Goal: Task Accomplishment & Management: Use online tool/utility

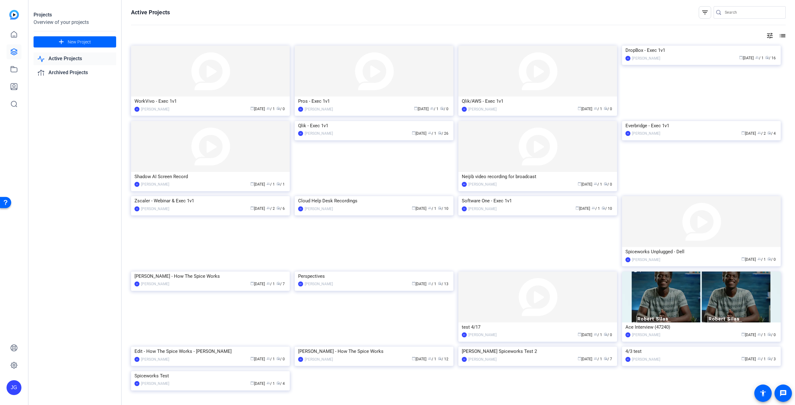
click at [81, 58] on link "Active Projects" at bounding box center [75, 58] width 83 height 13
click at [338, 80] on img at bounding box center [374, 71] width 159 height 51
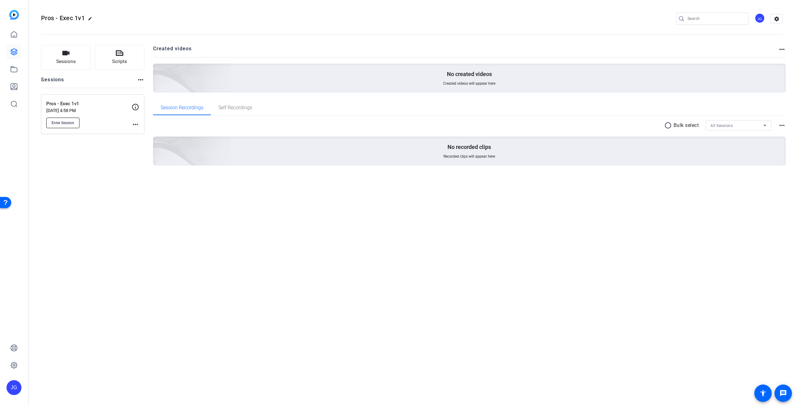
click at [72, 122] on span "Enter Session" at bounding box center [63, 122] width 23 height 5
click at [18, 51] on link at bounding box center [14, 51] width 15 height 15
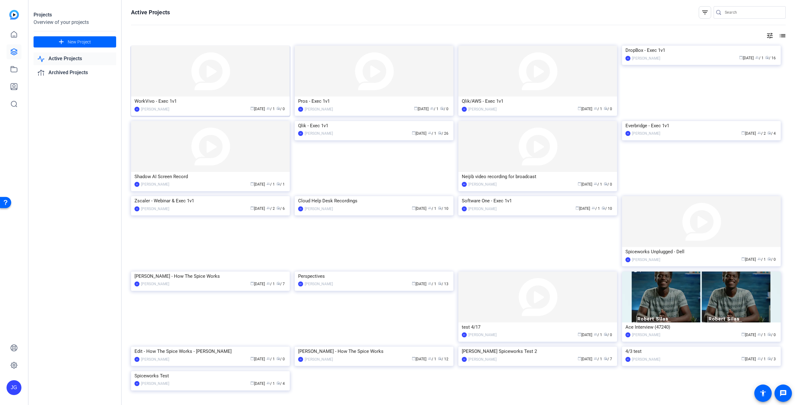
click at [231, 77] on img at bounding box center [210, 71] width 159 height 51
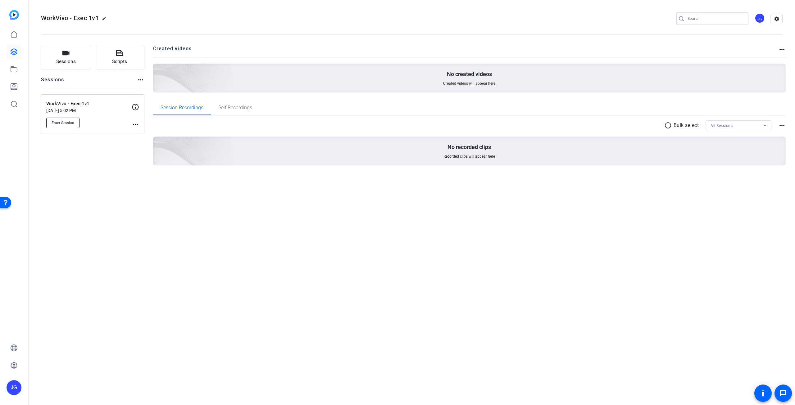
click at [66, 121] on span "Enter Session" at bounding box center [63, 122] width 23 height 5
click at [794, 11] on mat-toolbar "WorkVivo - Exec 1v1 edit JG settings" at bounding box center [412, 18] width 766 height 37
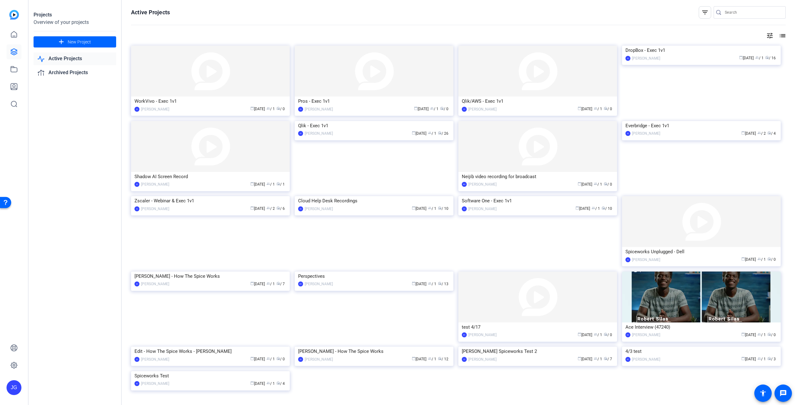
click at [56, 56] on link "Active Projects" at bounding box center [75, 58] width 83 height 13
click at [379, 90] on img at bounding box center [374, 71] width 159 height 51
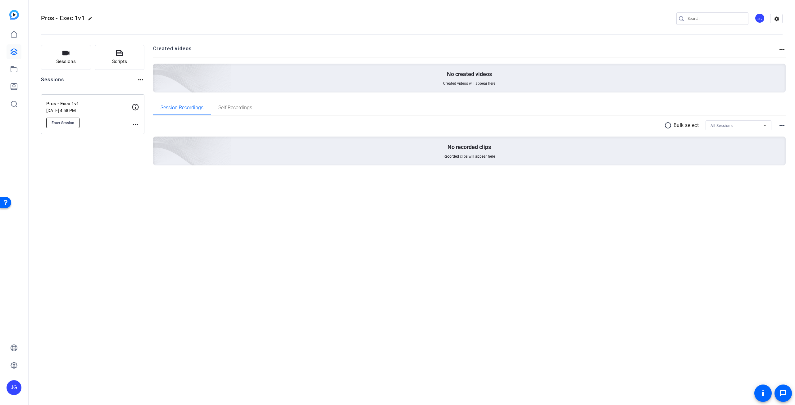
click at [66, 126] on button "Enter Session" at bounding box center [62, 123] width 33 height 11
click at [74, 111] on p "Sep 17, 2025 @ 4:58 PM" at bounding box center [88, 110] width 85 height 5
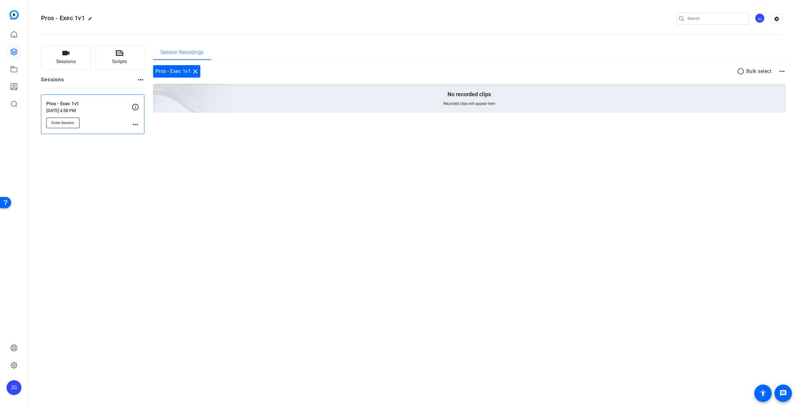
click at [69, 121] on span "Enter Session" at bounding box center [63, 122] width 23 height 5
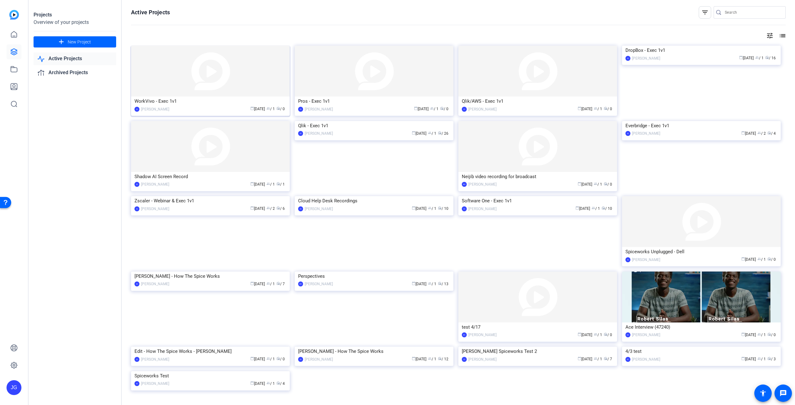
click at [214, 76] on img at bounding box center [210, 71] width 159 height 51
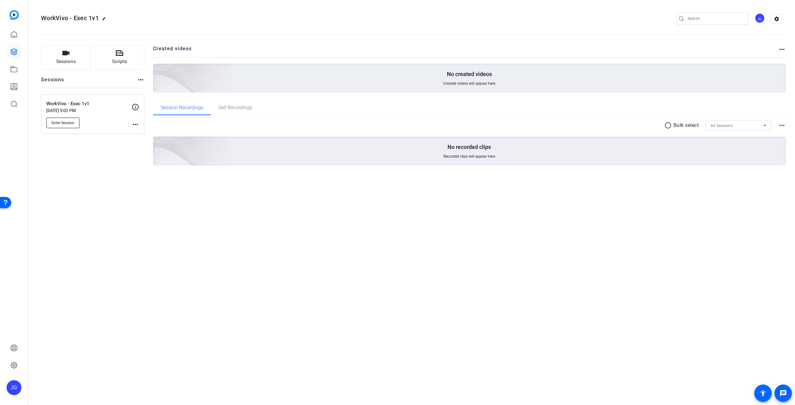
click at [63, 120] on span "Enter Session" at bounding box center [63, 122] width 23 height 5
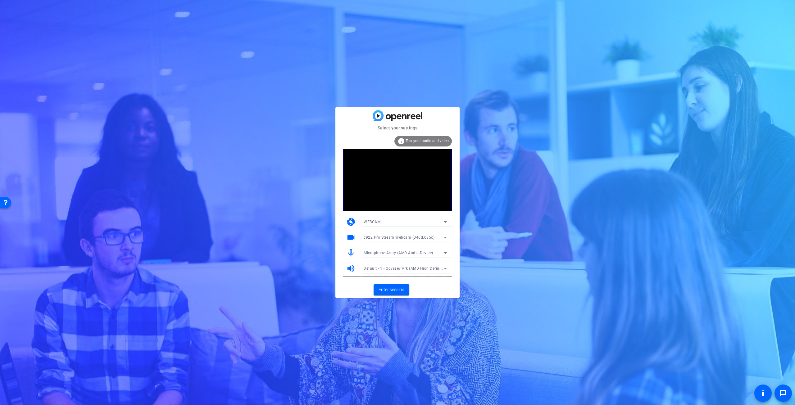
click at [444, 237] on icon at bounding box center [445, 238] width 3 height 2
click at [444, 237] on div at bounding box center [397, 202] width 795 height 405
click at [391, 289] on span "Enter session" at bounding box center [391, 289] width 26 height 7
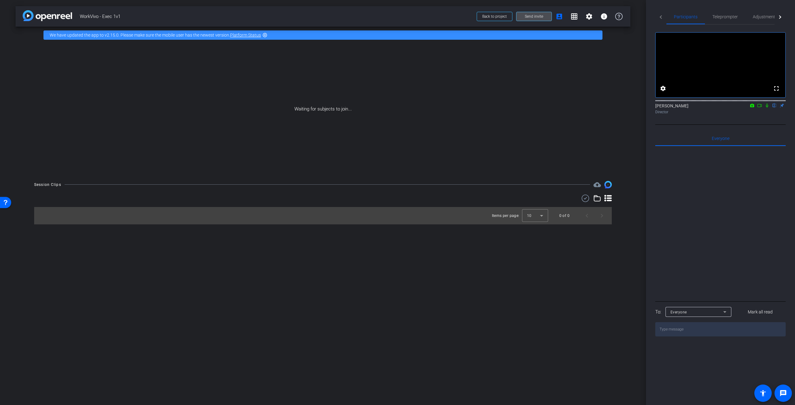
click at [528, 17] on span "Send invite" at bounding box center [534, 16] width 18 height 5
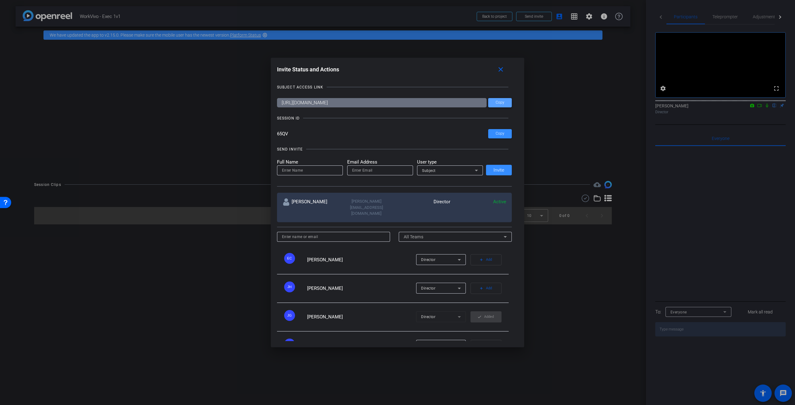
click at [499, 102] on span "Copy" at bounding box center [499, 102] width 9 height 5
click at [501, 70] on mat-icon "close" at bounding box center [501, 70] width 8 height 8
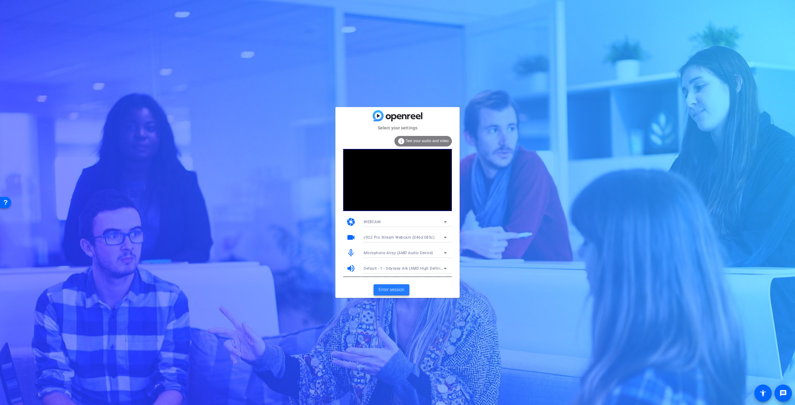
click at [397, 288] on span "Enter session" at bounding box center [391, 289] width 26 height 7
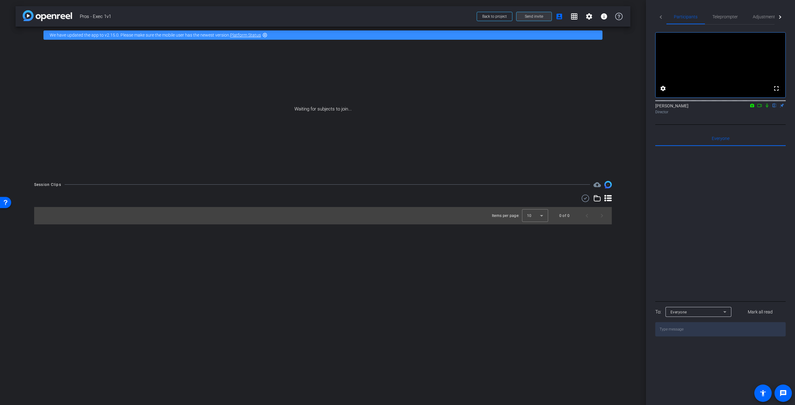
click at [535, 17] on span "Send invite" at bounding box center [534, 16] width 18 height 5
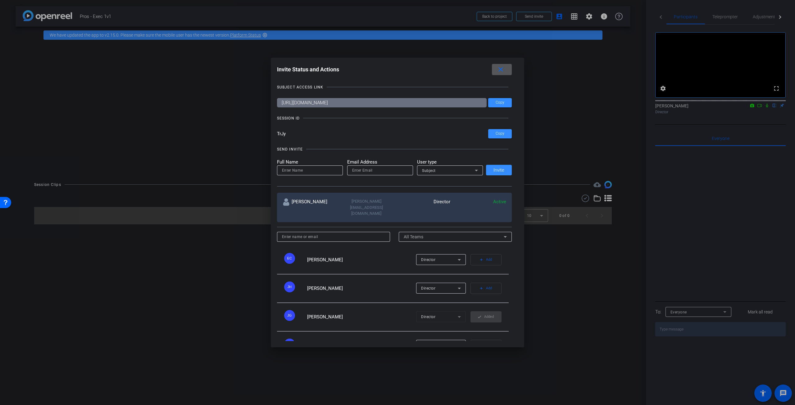
click at [507, 68] on span at bounding box center [502, 69] width 20 height 15
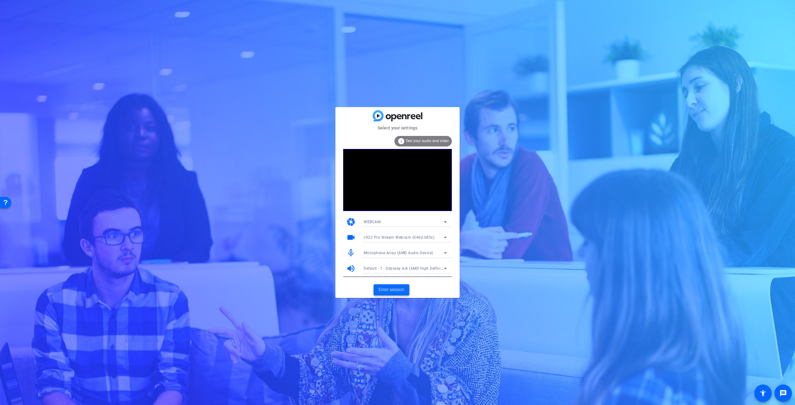
click at [403, 288] on span "Enter session" at bounding box center [391, 289] width 26 height 7
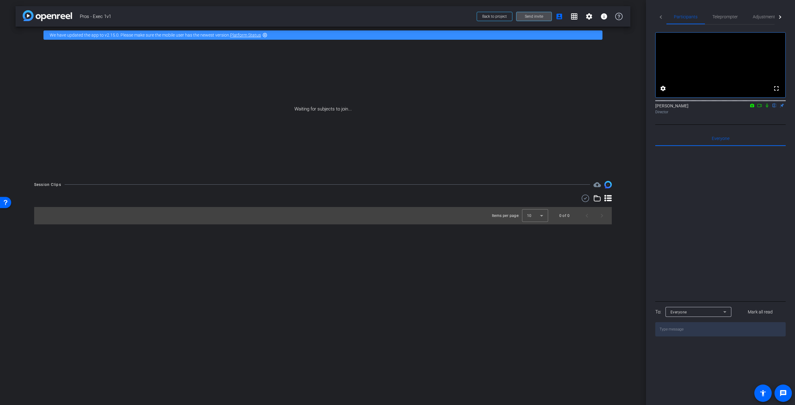
click at [539, 19] on span at bounding box center [533, 16] width 35 height 15
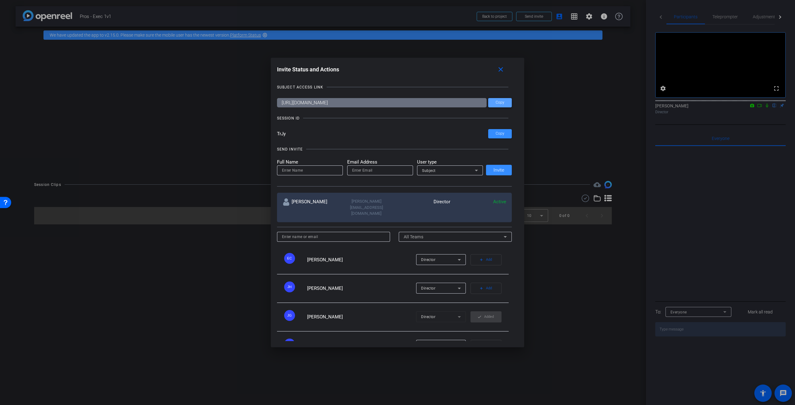
click at [501, 103] on span "Copy" at bounding box center [499, 102] width 9 height 5
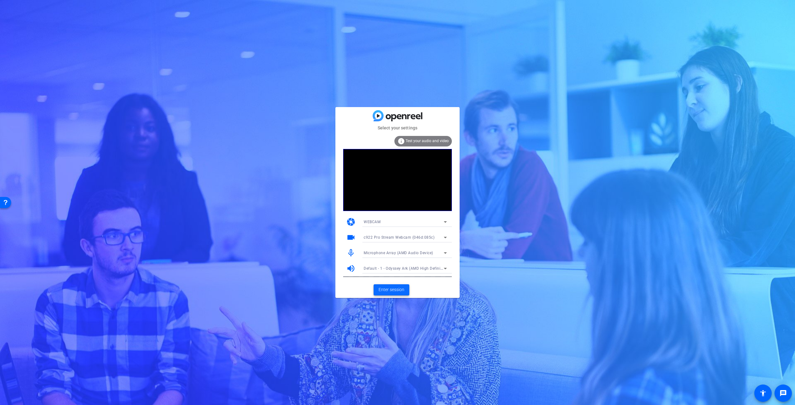
click at [403, 290] on span "Enter session" at bounding box center [391, 289] width 26 height 7
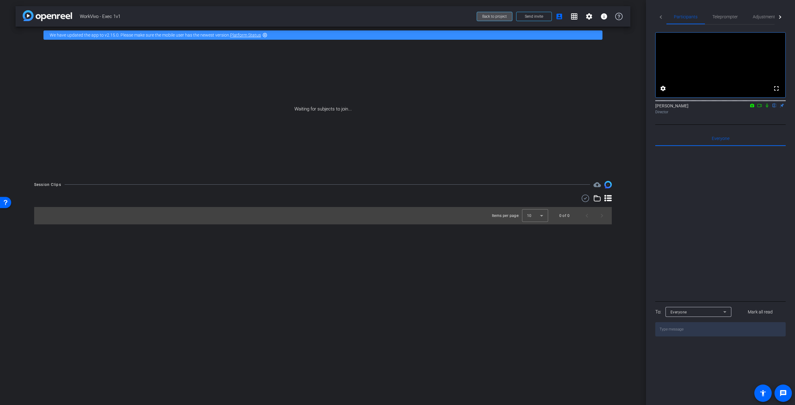
click at [502, 16] on span "Back to project" at bounding box center [494, 16] width 25 height 4
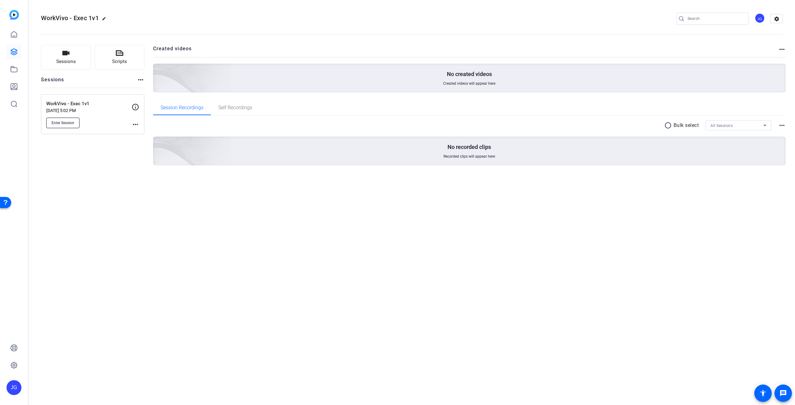
click at [69, 121] on span "Enter Session" at bounding box center [63, 122] width 23 height 5
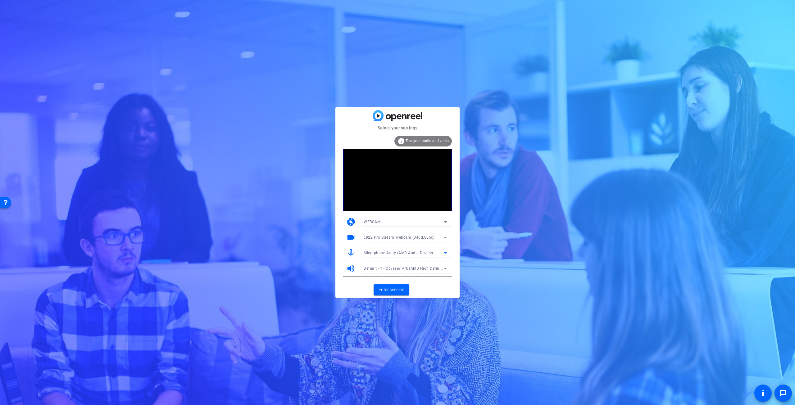
click at [441, 252] on icon at bounding box center [444, 252] width 7 height 7
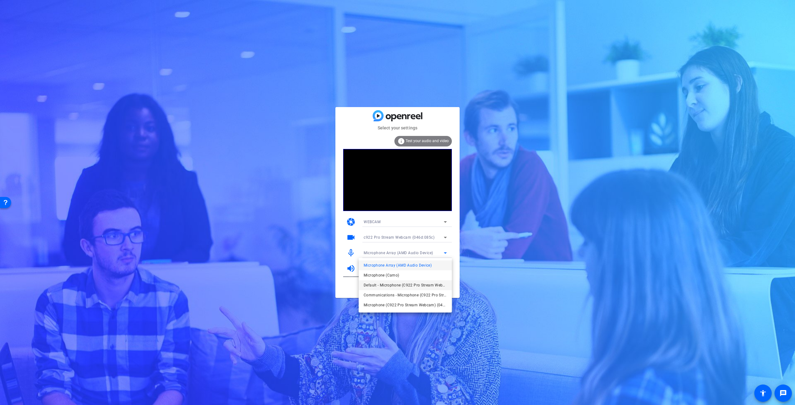
click at [420, 283] on span "Default - Microphone (C922 Pro Stream Webcam) (046d:085c)" at bounding box center [404, 285] width 83 height 7
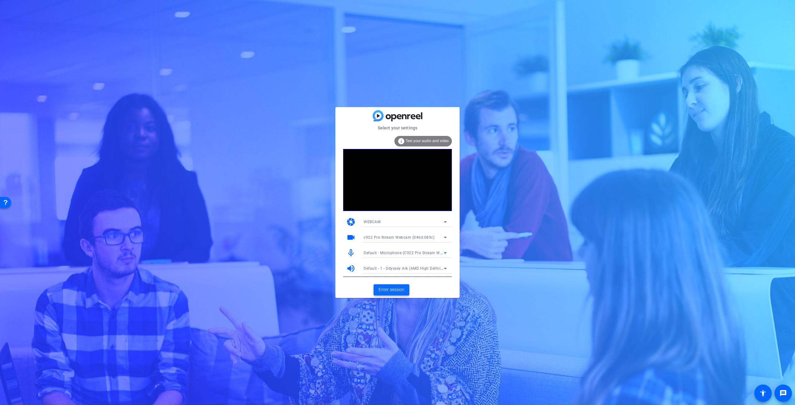
click at [384, 291] on span "Enter session" at bounding box center [391, 289] width 26 height 7
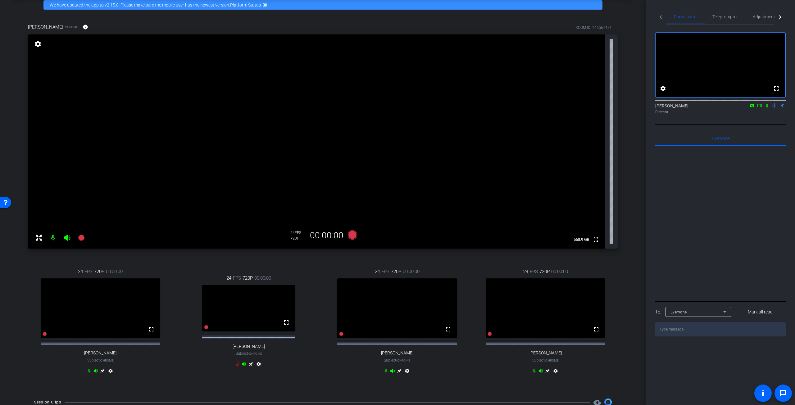
scroll to position [31, 0]
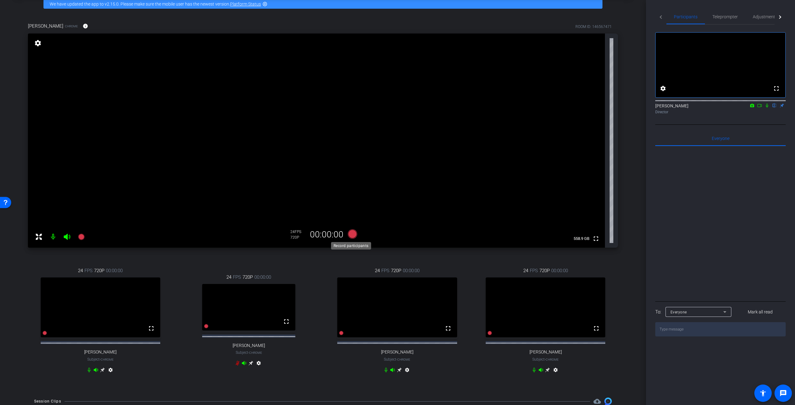
click at [353, 234] on icon at bounding box center [352, 233] width 9 height 9
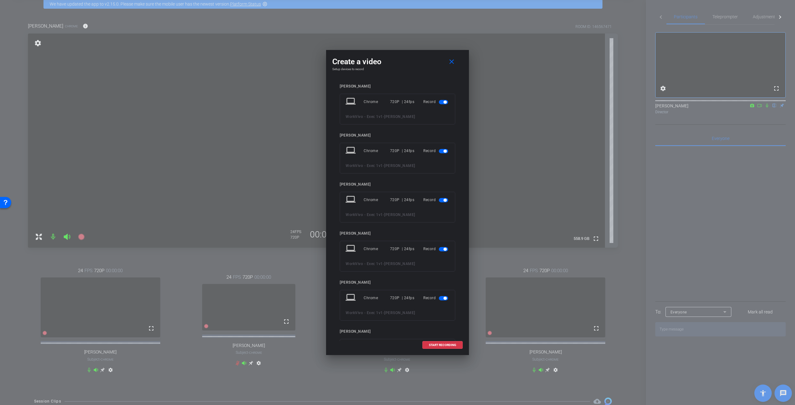
click at [439, 149] on span "button" at bounding box center [443, 151] width 9 height 4
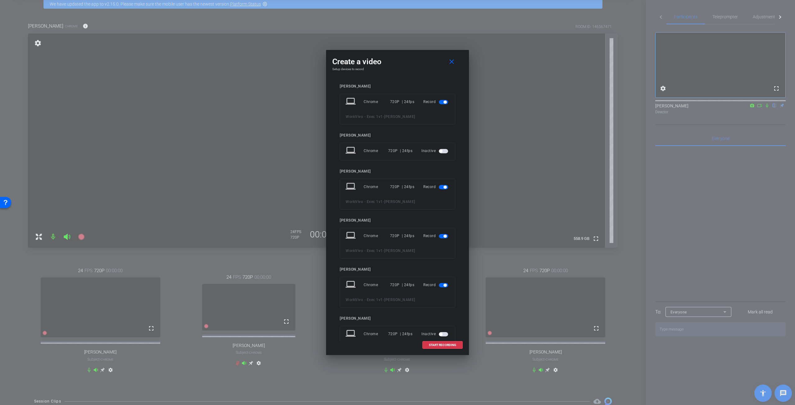
click at [439, 101] on span "button" at bounding box center [443, 102] width 9 height 4
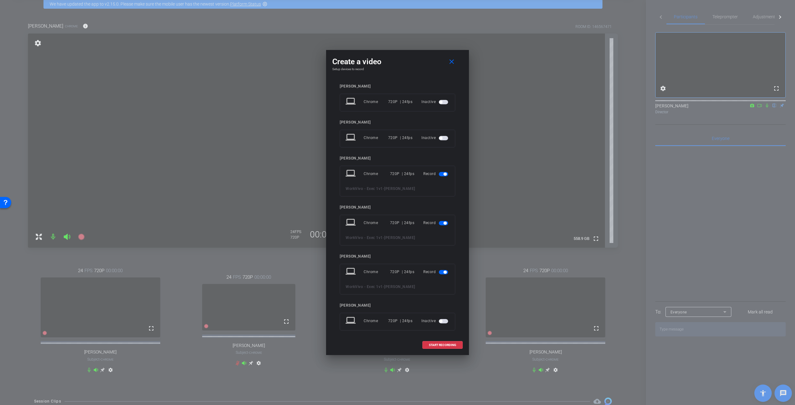
click at [439, 175] on span "button" at bounding box center [443, 174] width 9 height 4
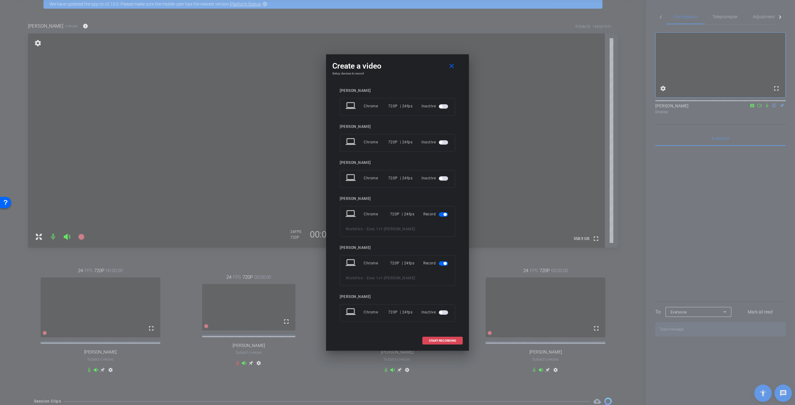
click at [444, 339] on span "START RECORDING" at bounding box center [442, 340] width 27 height 3
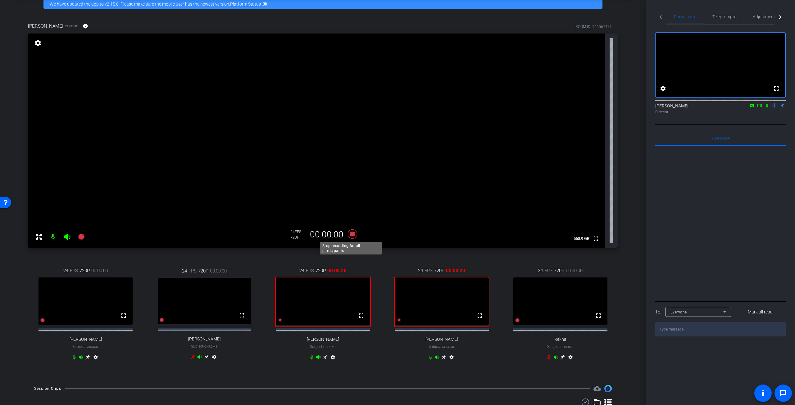
click at [350, 232] on icon at bounding box center [352, 233] width 9 height 9
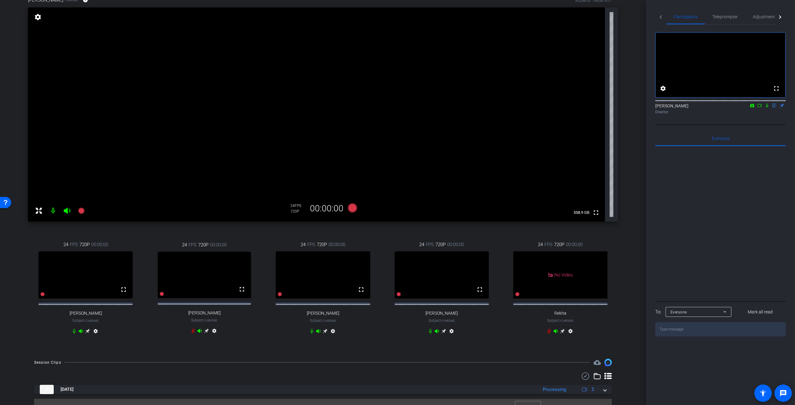
scroll to position [74, 0]
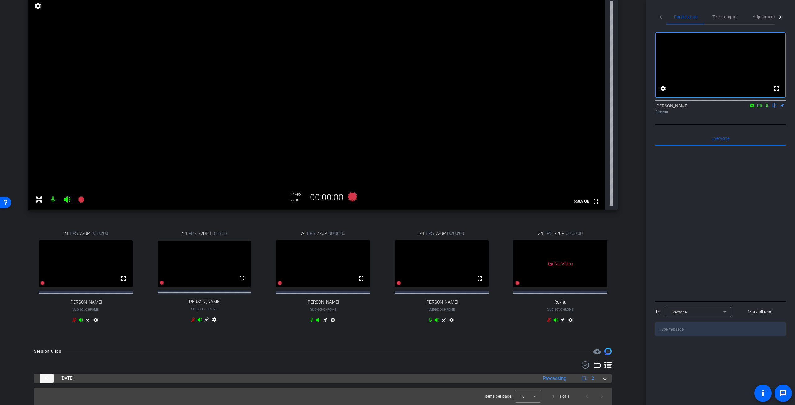
click at [603, 381] on span at bounding box center [604, 378] width 2 height 7
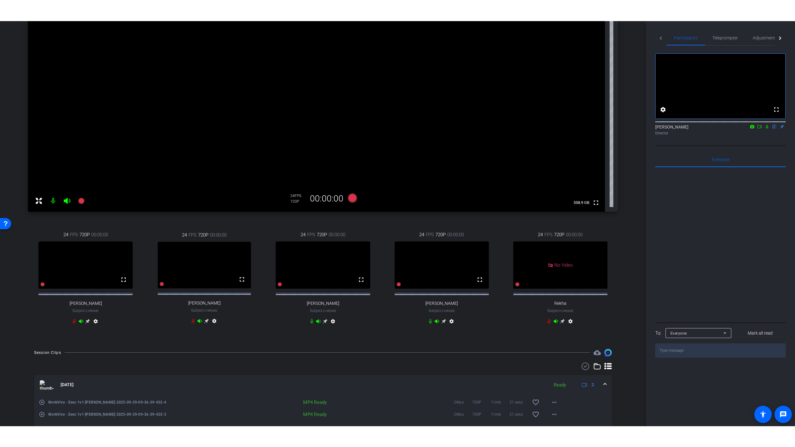
scroll to position [87, 0]
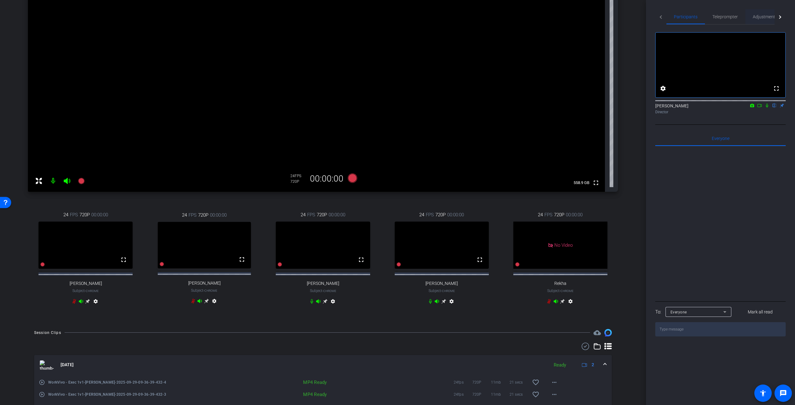
click at [760, 15] on span "Adjustments" at bounding box center [764, 17] width 25 height 4
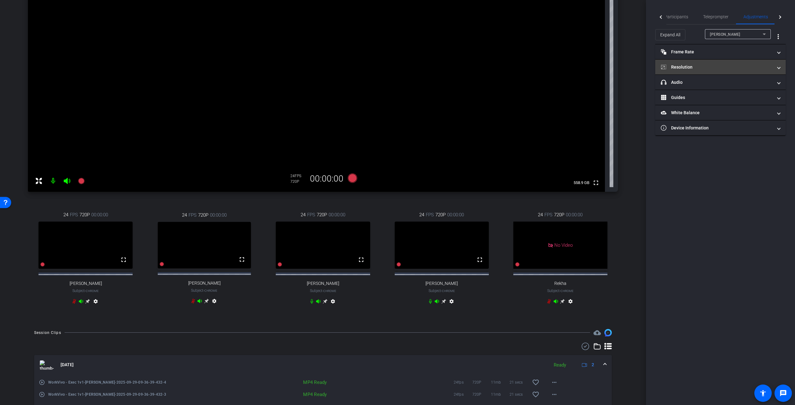
click at [778, 65] on span at bounding box center [778, 67] width 2 height 7
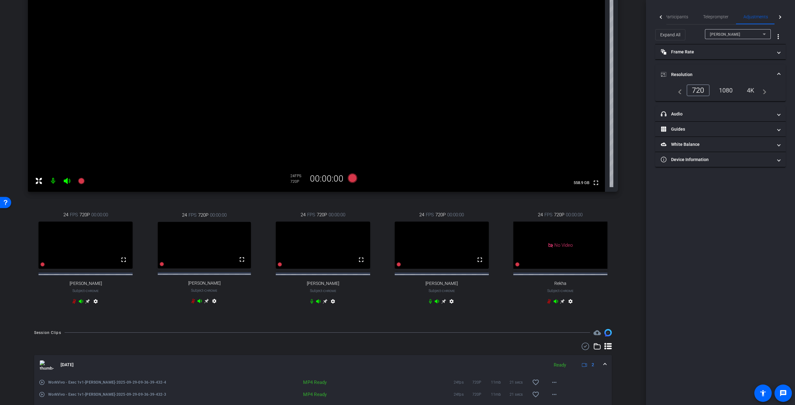
click at [764, 35] on icon at bounding box center [763, 33] width 7 height 7
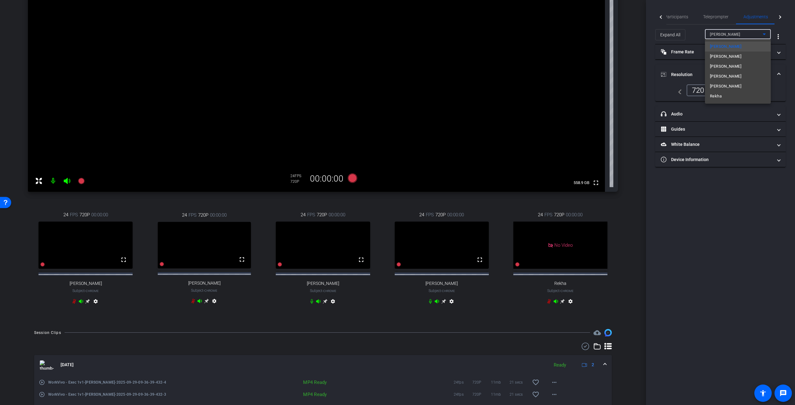
click at [737, 74] on mat-option "Omer Minkara" at bounding box center [738, 76] width 66 height 10
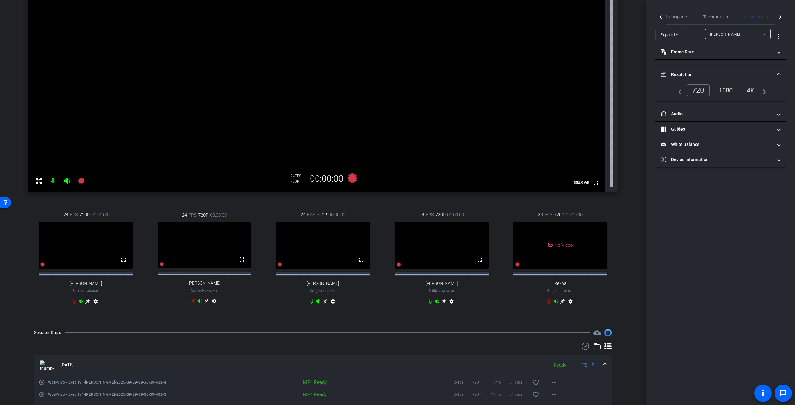
click at [728, 88] on div "1080" at bounding box center [725, 90] width 23 height 11
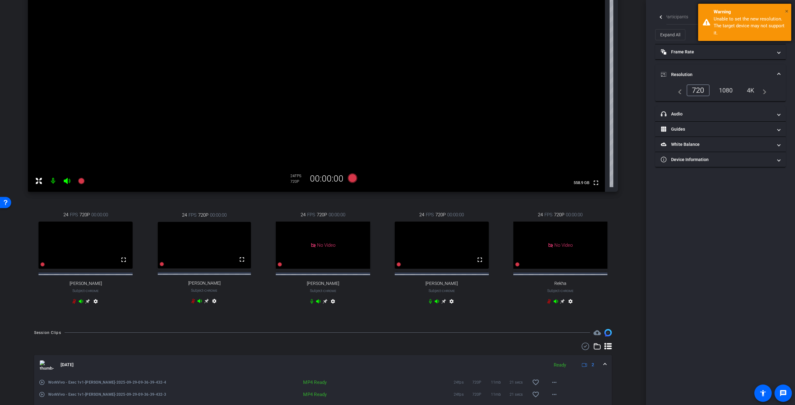
click at [787, 10] on span "×" at bounding box center [786, 10] width 3 height 7
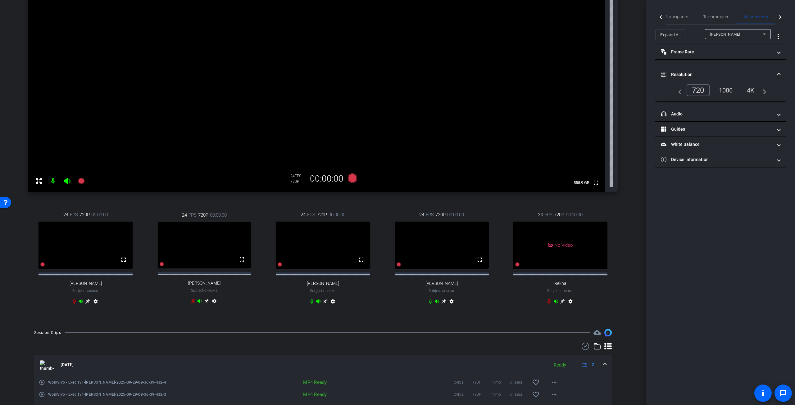
click at [751, 34] on div "Omer Minkara" at bounding box center [736, 34] width 53 height 8
click at [729, 87] on div "1080" at bounding box center [725, 90] width 23 height 11
click at [682, 18] on span "Participants" at bounding box center [676, 17] width 24 height 4
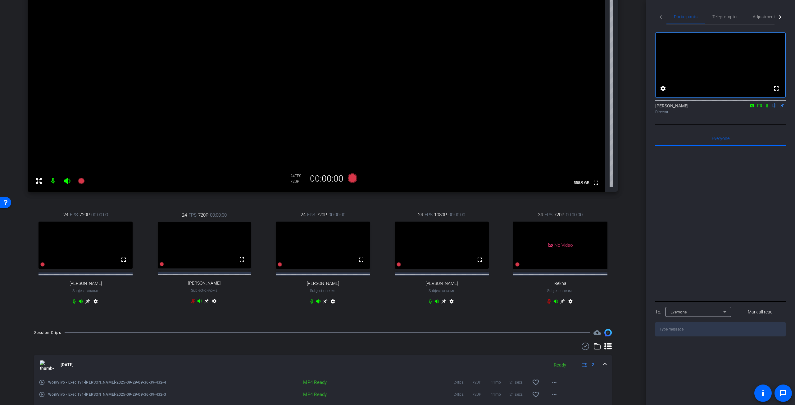
click at [767, 108] on icon at bounding box center [766, 105] width 5 height 4
click at [766, 108] on icon at bounding box center [766, 106] width 3 height 4
click at [760, 16] on span "Adjustments" at bounding box center [764, 17] width 25 height 4
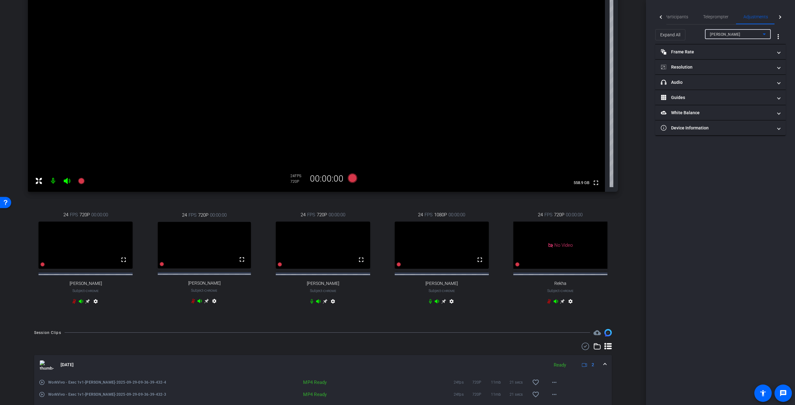
click at [765, 35] on icon at bounding box center [763, 33] width 7 height 7
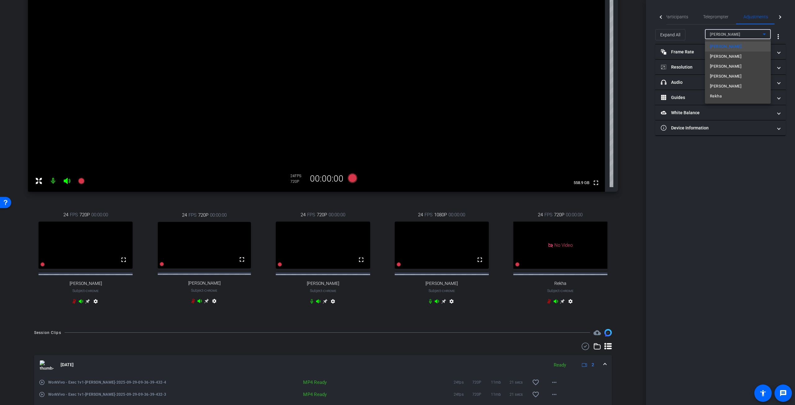
click at [734, 171] on div at bounding box center [397, 202] width 795 height 405
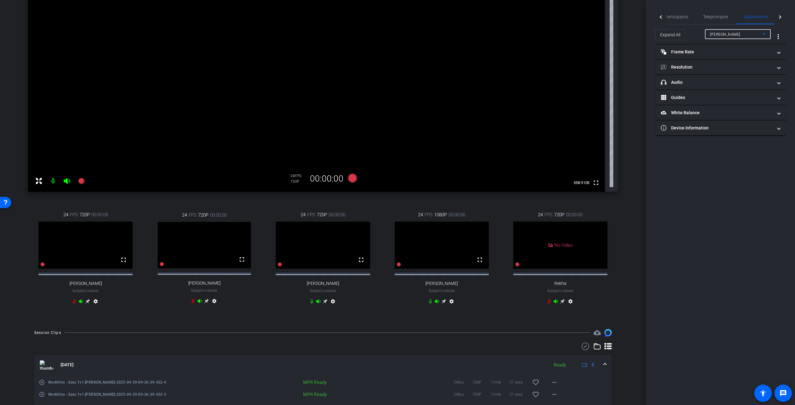
click at [765, 34] on icon at bounding box center [763, 33] width 7 height 7
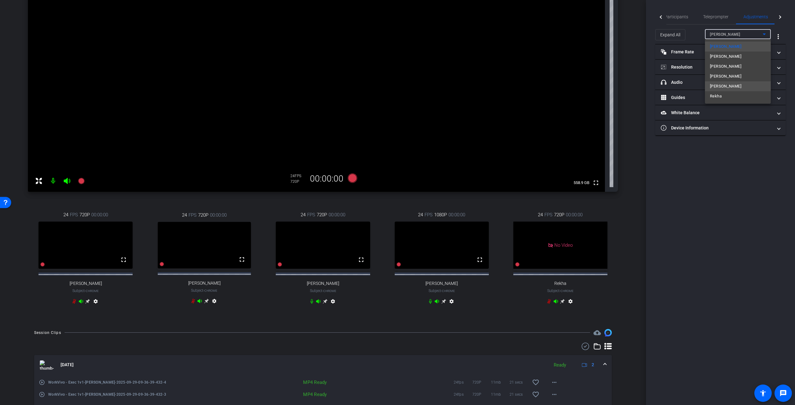
click at [728, 88] on span "Steven Buck" at bounding box center [725, 86] width 31 height 7
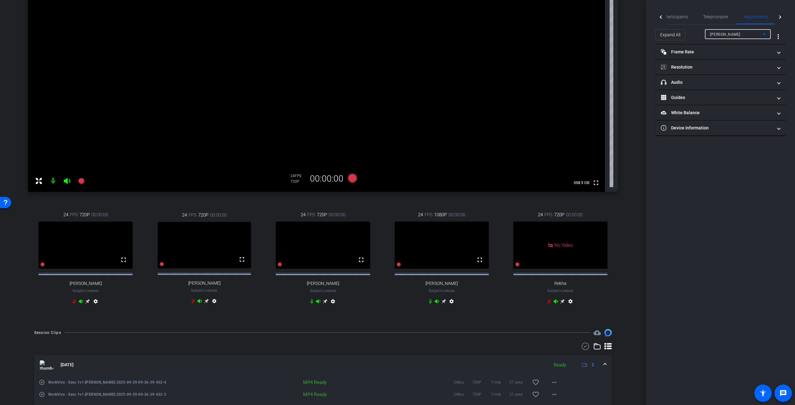
click at [764, 33] on icon at bounding box center [763, 33] width 7 height 7
click at [730, 75] on span "Omer Minkara" at bounding box center [725, 76] width 31 height 7
click at [769, 97] on mat-panel-title "View" at bounding box center [716, 97] width 112 height 7
click at [727, 118] on rect at bounding box center [725, 118] width 3 height 2
click at [360, 264] on mat-icon "fullscreen" at bounding box center [360, 259] width 7 height 7
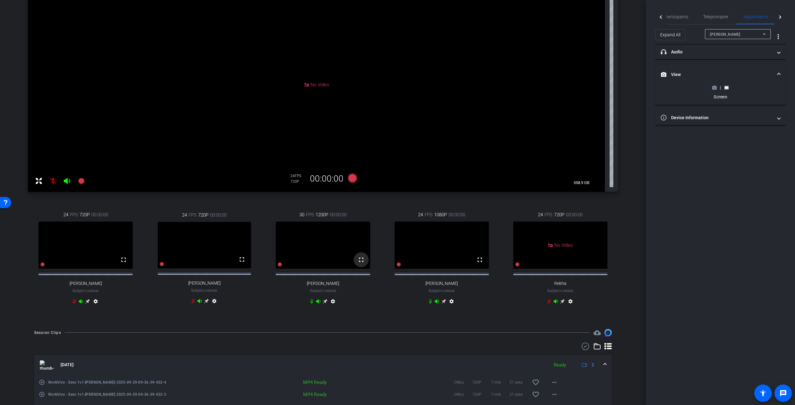
click at [361, 267] on span at bounding box center [361, 259] width 15 height 15
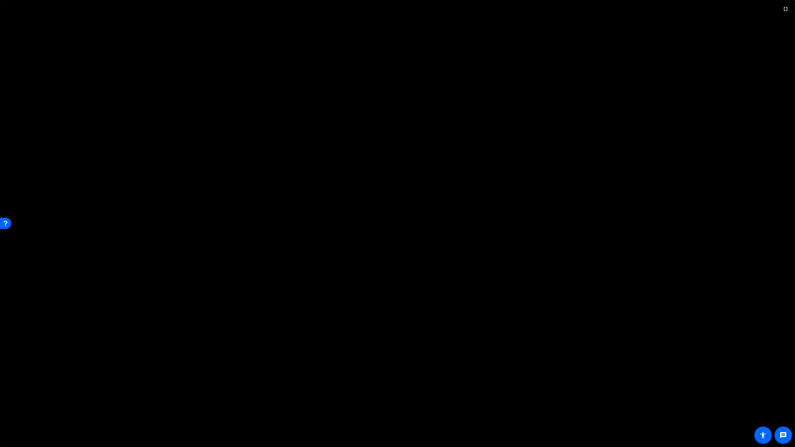
click at [588, 358] on video at bounding box center [397, 223] width 795 height 447
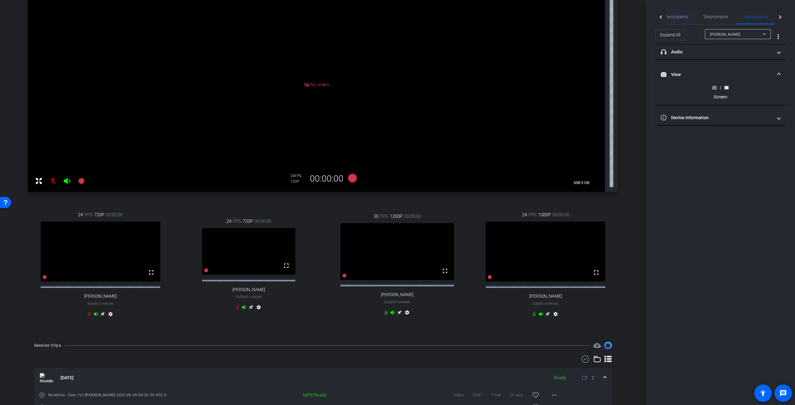
drag, startPoint x: 682, startPoint y: 16, endPoint x: 686, endPoint y: 15, distance: 4.7
click at [682, 16] on span "Participants" at bounding box center [676, 17] width 24 height 4
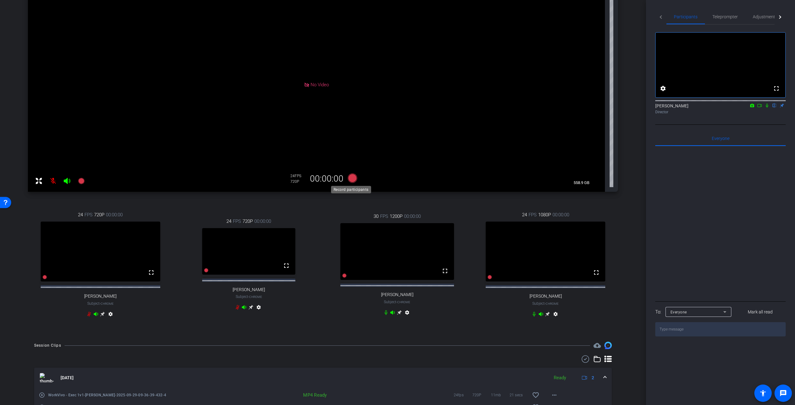
click at [349, 176] on icon at bounding box center [352, 178] width 9 height 9
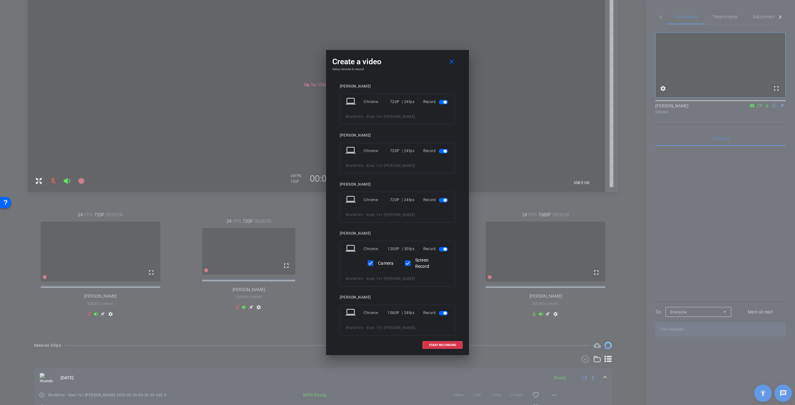
click at [439, 101] on span "button" at bounding box center [443, 102] width 9 height 4
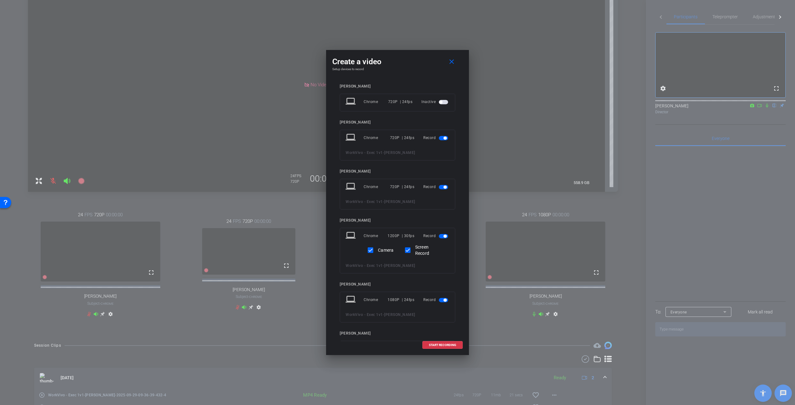
click at [437, 141] on div "Record" at bounding box center [436, 137] width 26 height 11
click at [439, 138] on span "button" at bounding box center [443, 138] width 9 height 4
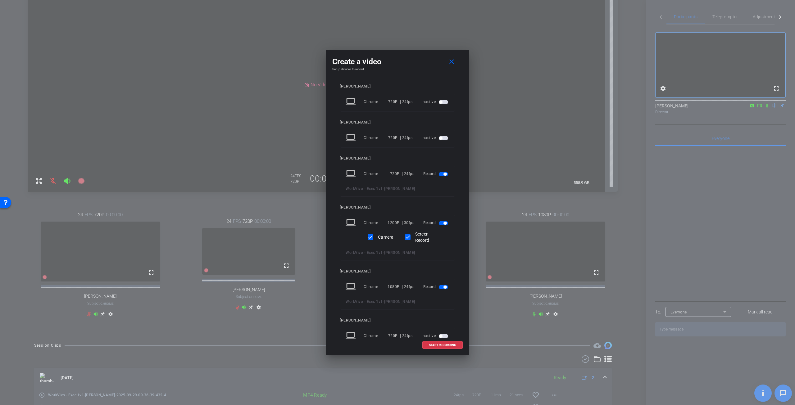
click at [439, 174] on span "button" at bounding box center [443, 174] width 9 height 4
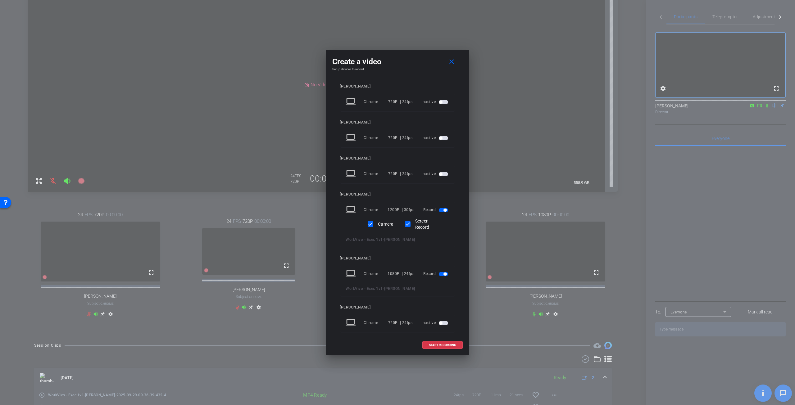
scroll to position [5, 0]
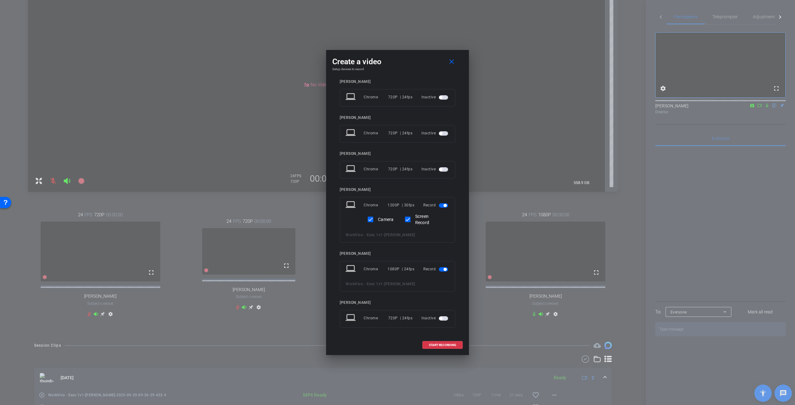
click at [439, 317] on span "button" at bounding box center [440, 318] width 3 height 3
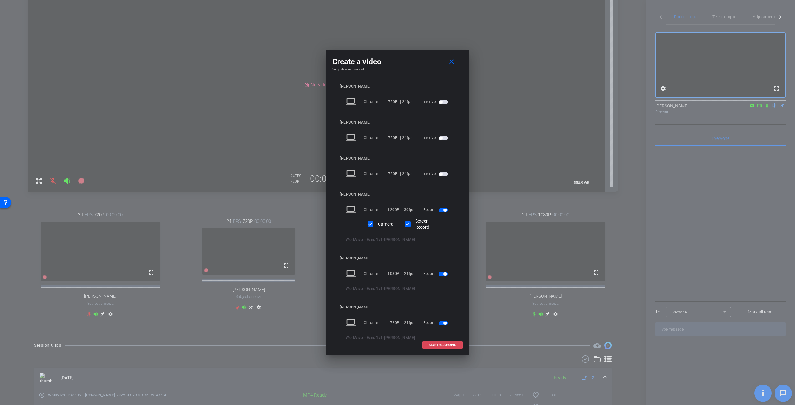
click at [441, 347] on span at bounding box center [442, 345] width 40 height 15
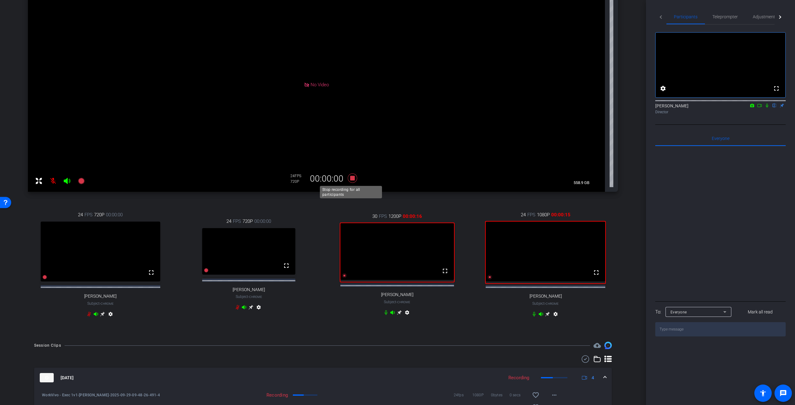
click at [354, 178] on icon at bounding box center [352, 178] width 15 height 11
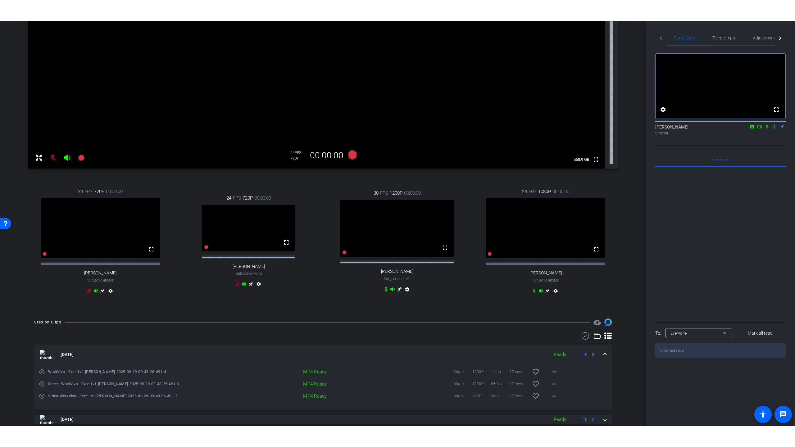
scroll to position [125, 0]
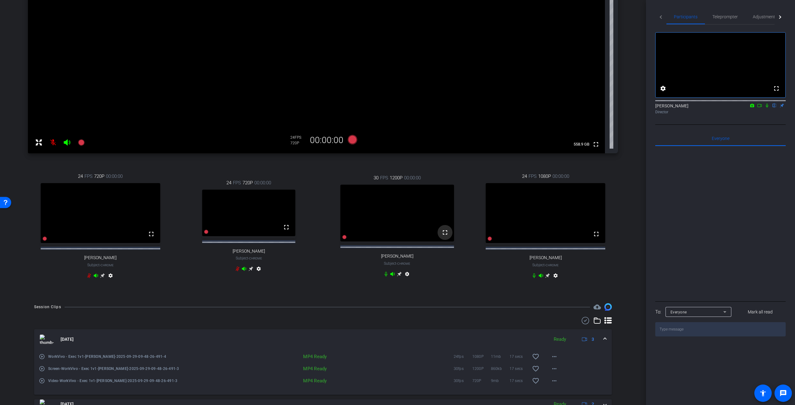
click at [449, 240] on span at bounding box center [444, 232] width 15 height 15
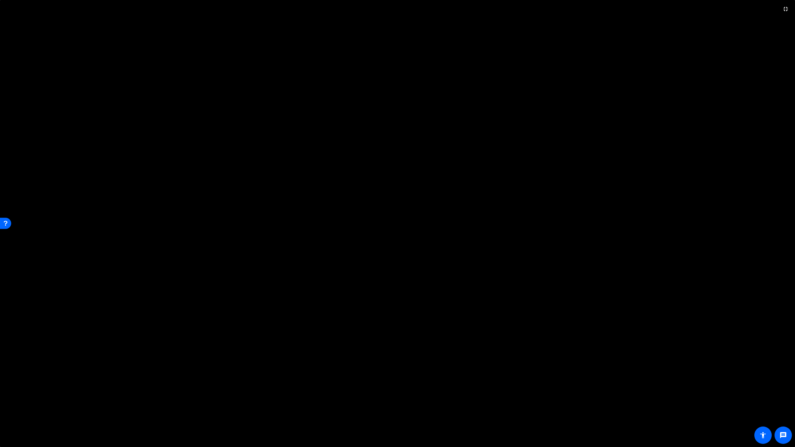
click at [664, 310] on video at bounding box center [397, 223] width 795 height 447
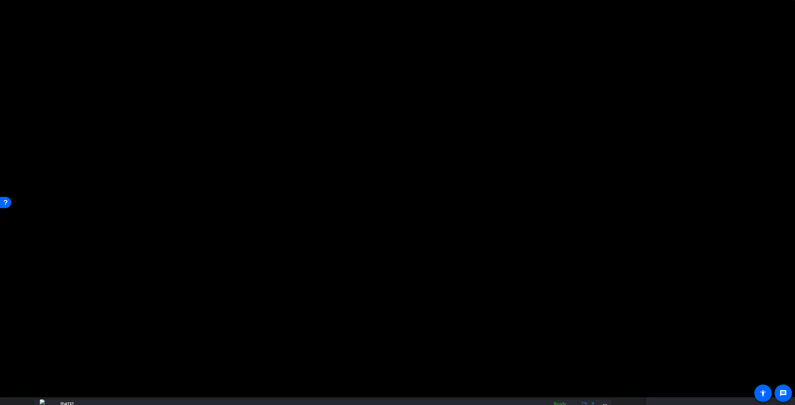
scroll to position [0, 0]
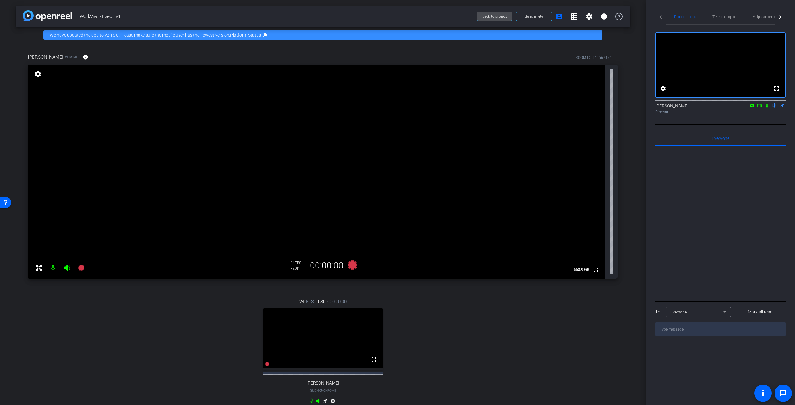
click at [495, 15] on span "Back to project" at bounding box center [494, 16] width 25 height 4
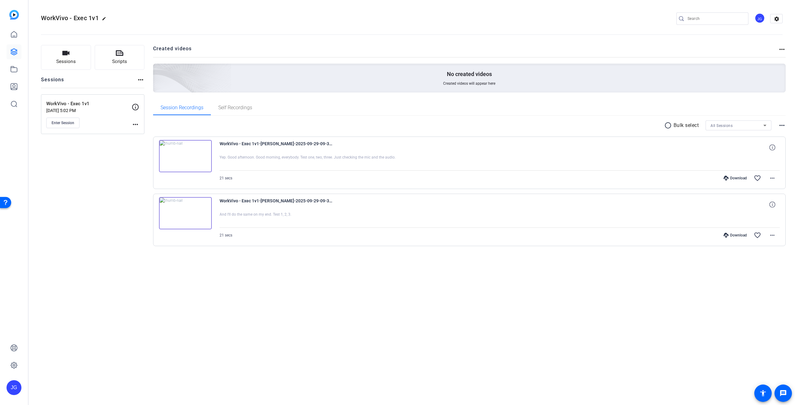
click at [184, 213] on img at bounding box center [185, 213] width 53 height 32
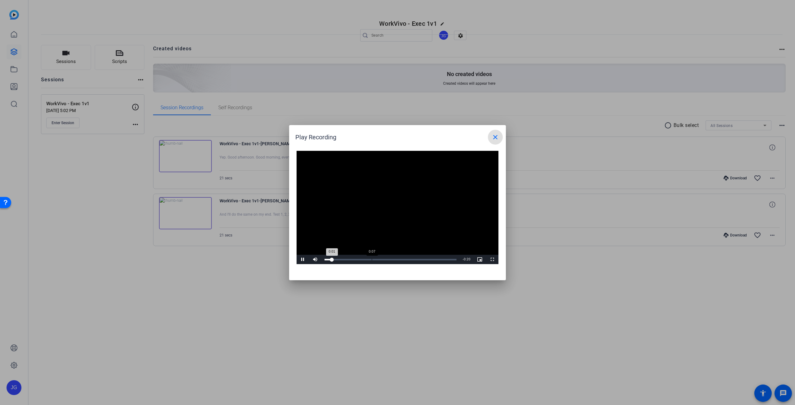
click at [372, 260] on div "0:07" at bounding box center [372, 260] width 0 height 2
click at [392, 259] on div "Loaded : 100.00% 0:10 0:08" at bounding box center [390, 260] width 132 height 2
click at [408, 259] on div "Loaded : 100.00% 0:13 0:11" at bounding box center [390, 260] width 132 height 2
drag, startPoint x: 496, startPoint y: 137, endPoint x: 490, endPoint y: 135, distance: 5.8
click at [496, 136] on mat-icon "close" at bounding box center [494, 136] width 7 height 7
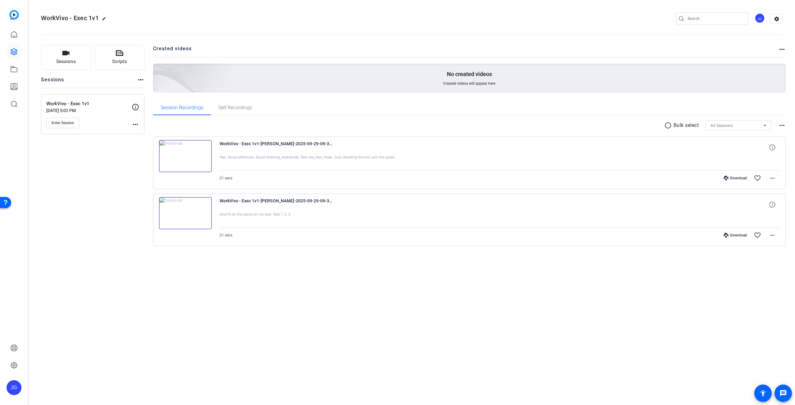
click at [187, 156] on img at bounding box center [185, 156] width 53 height 32
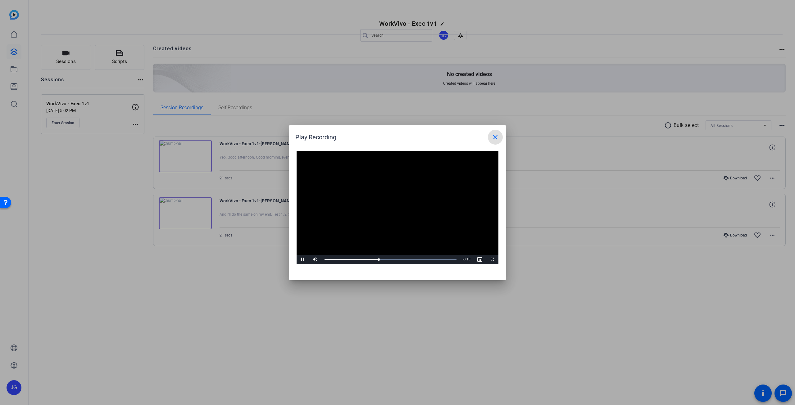
click at [495, 138] on mat-icon "close" at bounding box center [494, 136] width 7 height 7
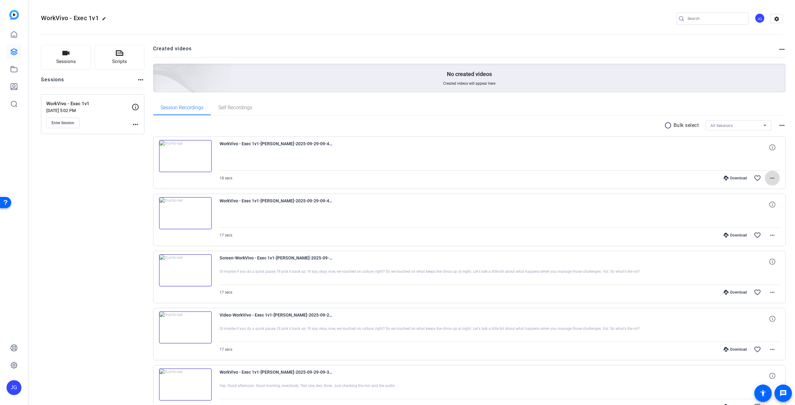
click at [769, 177] on mat-icon "more_horiz" at bounding box center [771, 177] width 7 height 7
click at [742, 253] on span "Delete clip" at bounding box center [750, 252] width 44 height 7
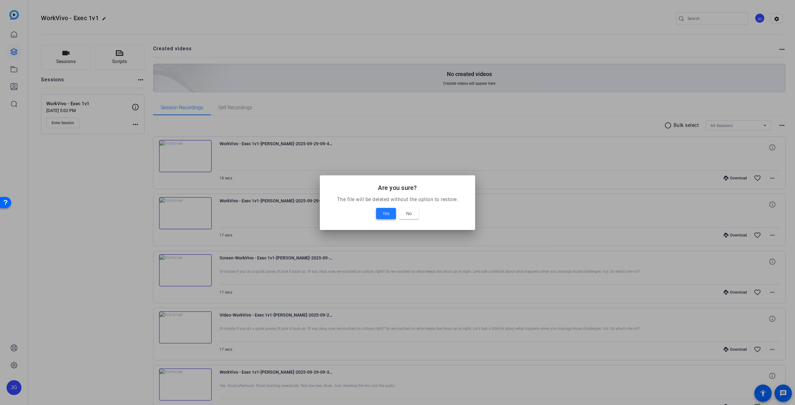
click at [385, 212] on span "Yes" at bounding box center [385, 213] width 7 height 7
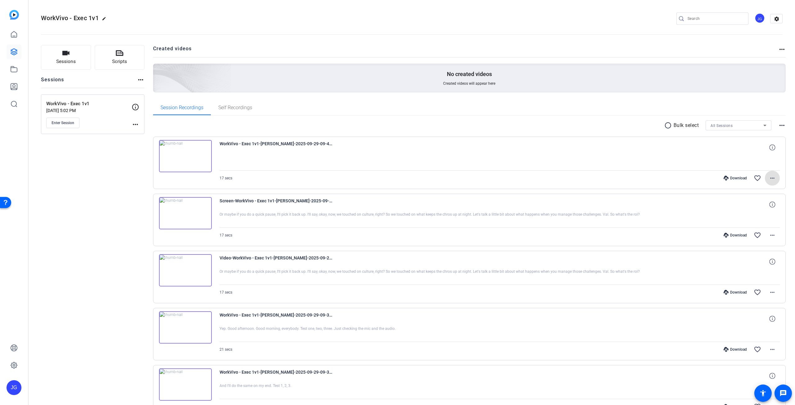
click at [186, 211] on img at bounding box center [185, 213] width 53 height 32
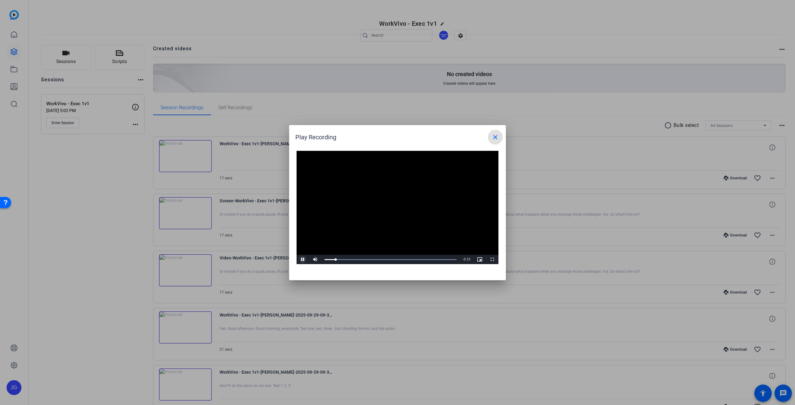
click at [303, 259] on span "Video Player" at bounding box center [302, 259] width 12 height 0
click at [495, 137] on mat-icon "close" at bounding box center [494, 136] width 7 height 7
